Goal: Find contact information: Find contact information

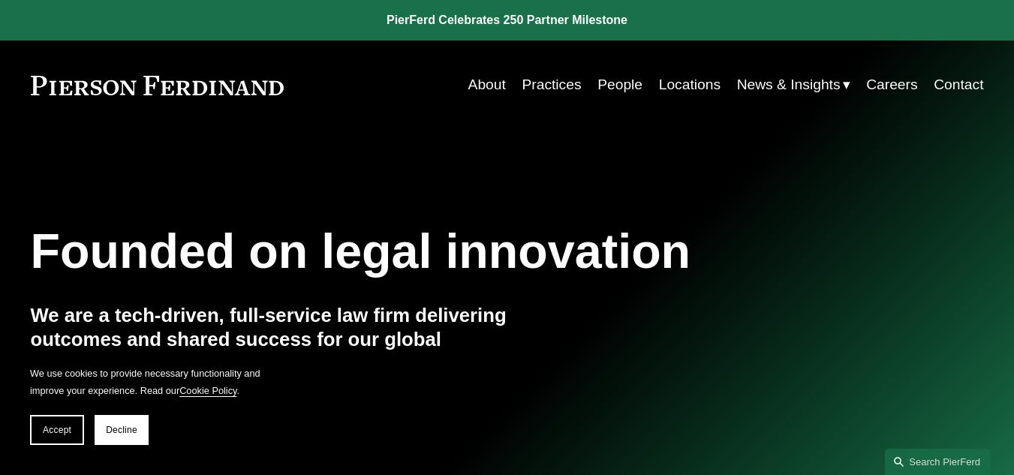
click at [953, 82] on link "Contact" at bounding box center [959, 85] width 50 height 29
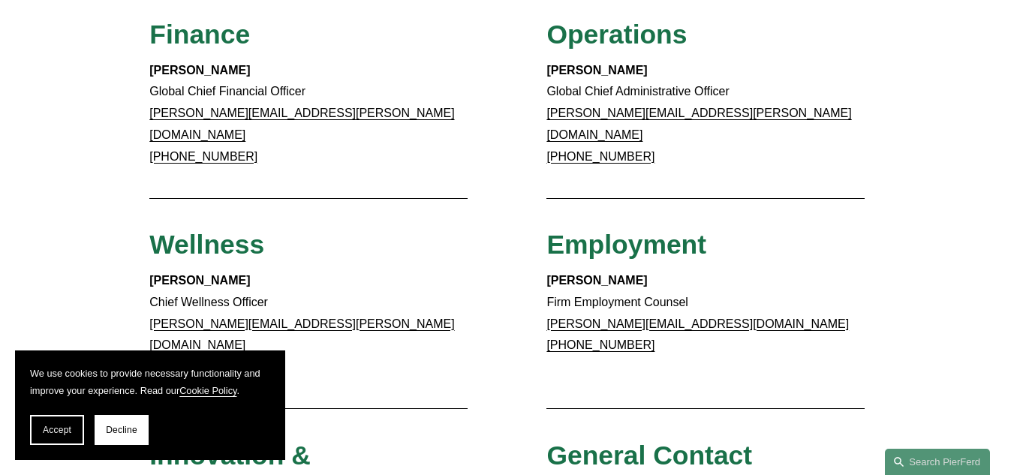
scroll to position [1351, 0]
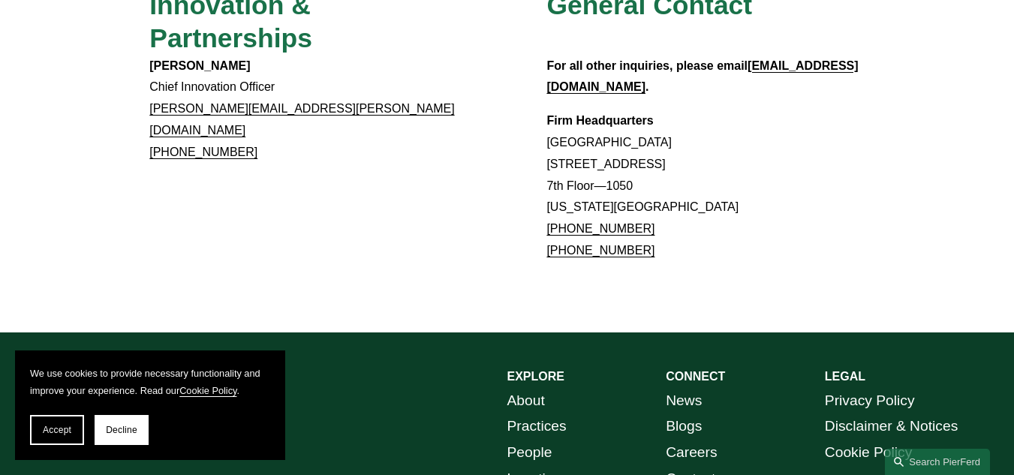
click at [686, 466] on link "Contact" at bounding box center [691, 479] width 50 height 26
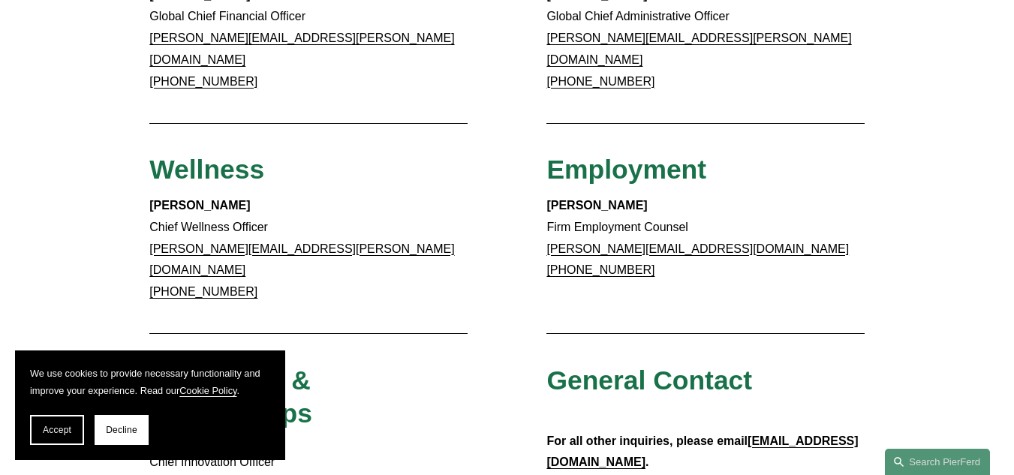
scroll to position [375, 0]
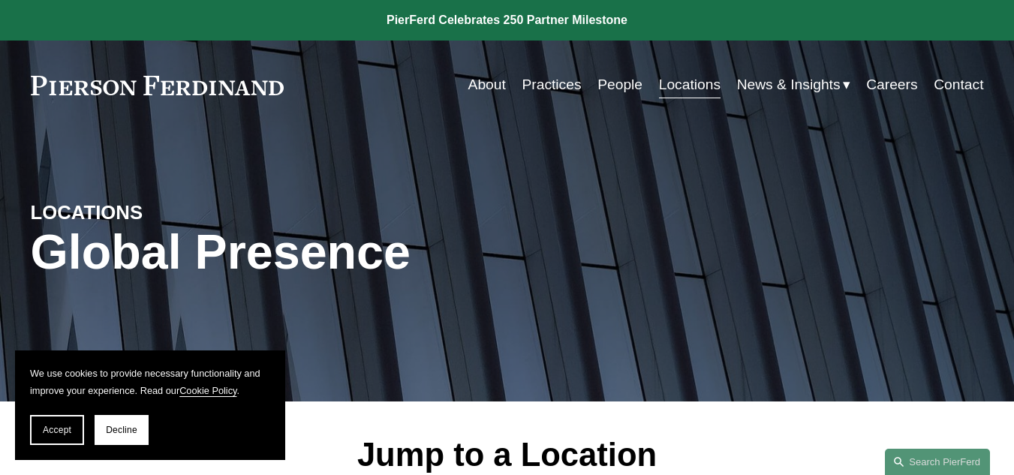
click at [482, 88] on link "About" at bounding box center [487, 85] width 38 height 29
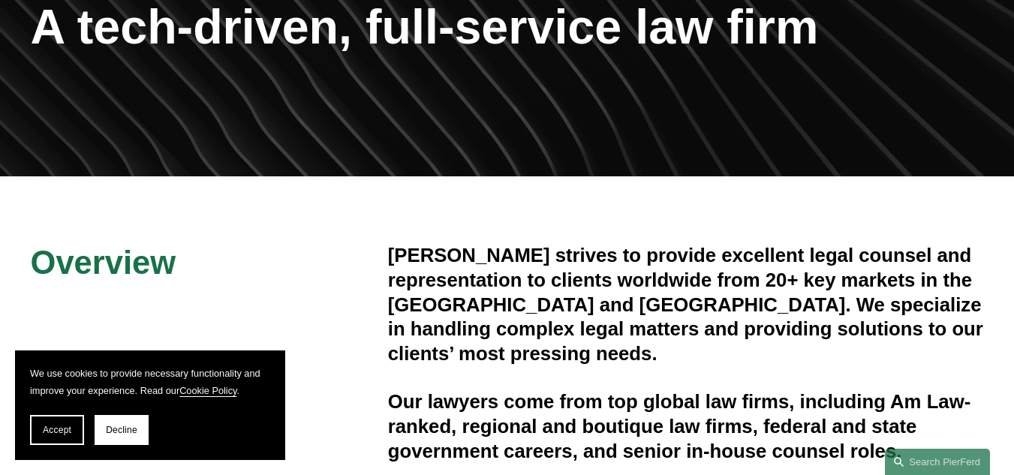
scroll to position [525, 0]
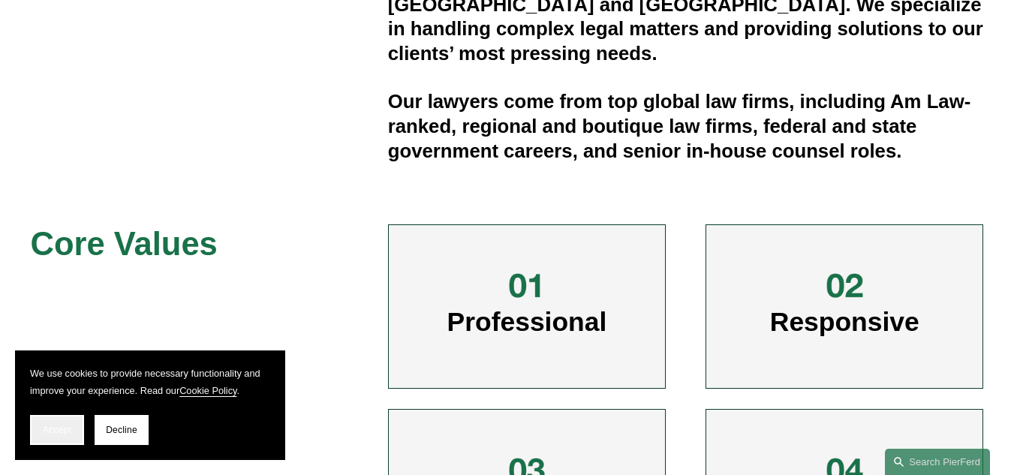
click at [68, 423] on button "Accept" at bounding box center [57, 430] width 54 height 30
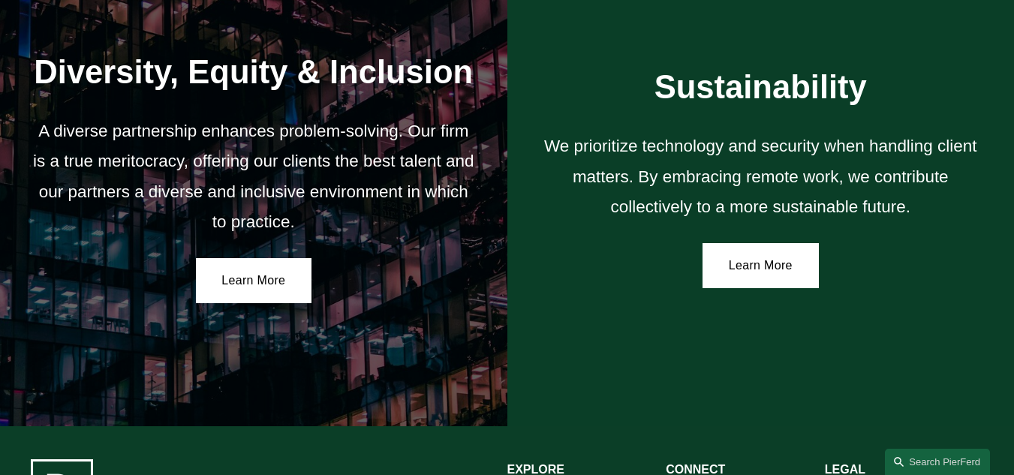
scroll to position [2682, 0]
